Goal: Find specific page/section: Find specific page/section

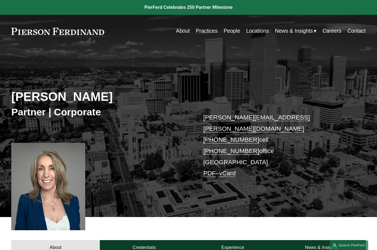
click at [249, 29] on link "Locations" at bounding box center [257, 31] width 23 height 11
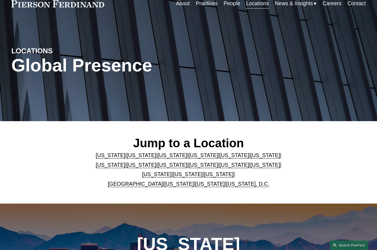
click at [161, 158] on link "[US_STATE]" at bounding box center [173, 156] width 30 height 6
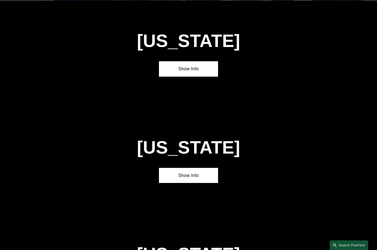
scroll to position [448, 0]
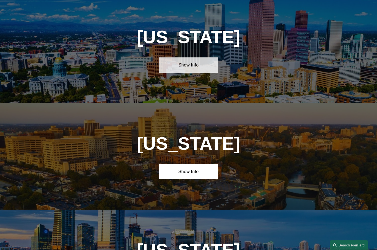
click at [198, 67] on link "Show Info" at bounding box center [188, 64] width 59 height 15
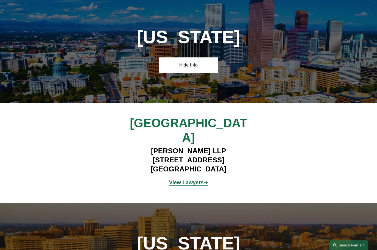
click at [183, 180] on strong "View Lawyers" at bounding box center [186, 183] width 35 height 6
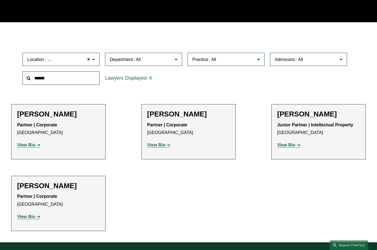
scroll to position [138, 0]
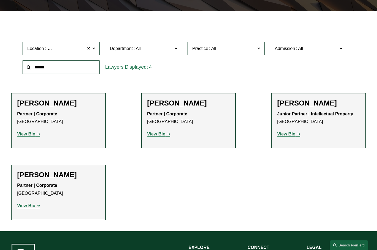
click at [190, 174] on ul "Filter Location [GEOGRAPHIC_DATA] [GEOGRAPHIC_DATA] All [GEOGRAPHIC_DATA] [GEOG…" at bounding box center [188, 122] width 377 height 198
click at [189, 173] on ul "Filter Location [GEOGRAPHIC_DATA] [GEOGRAPHIC_DATA] All [GEOGRAPHIC_DATA] [GEOG…" at bounding box center [188, 122] width 377 height 198
click at [126, 90] on ul "Filter Location Denver Denver All Atlanta Austin Boston Charlotte Chicago Cinci…" at bounding box center [188, 122] width 377 height 198
